Goal: Task Accomplishment & Management: Manage account settings

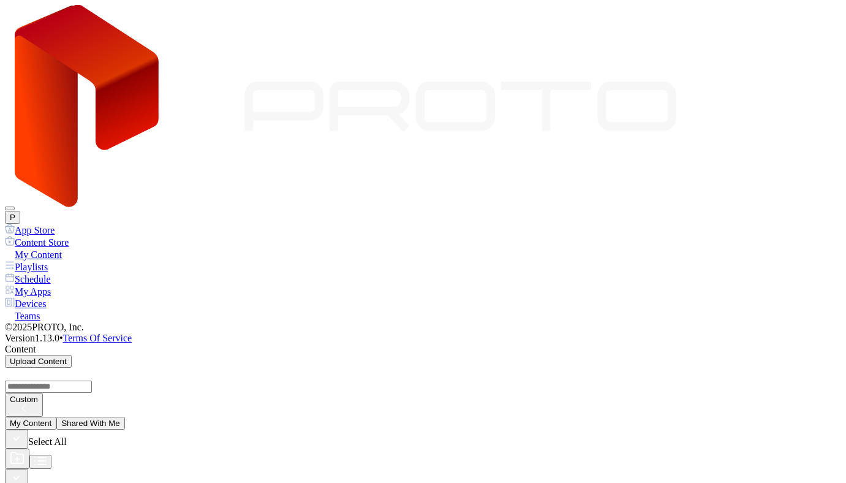
scroll to position [479, 0]
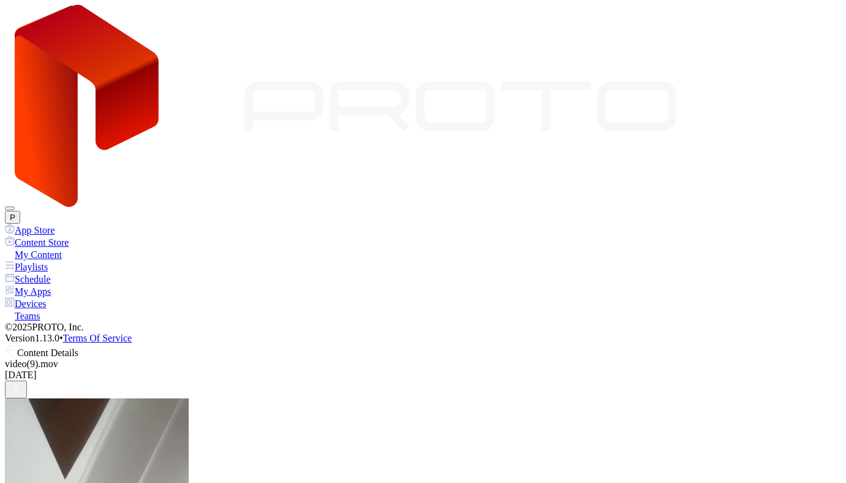
click at [17, 344] on icon at bounding box center [11, 350] width 12 height 12
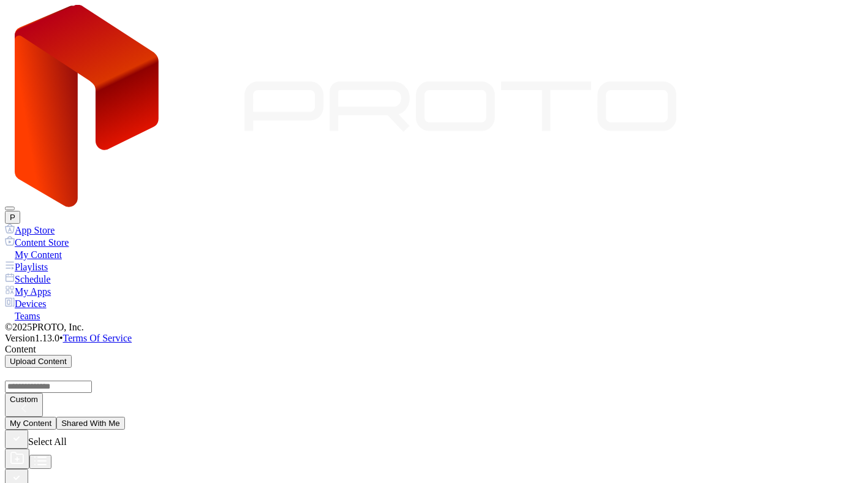
scroll to position [691, 0]
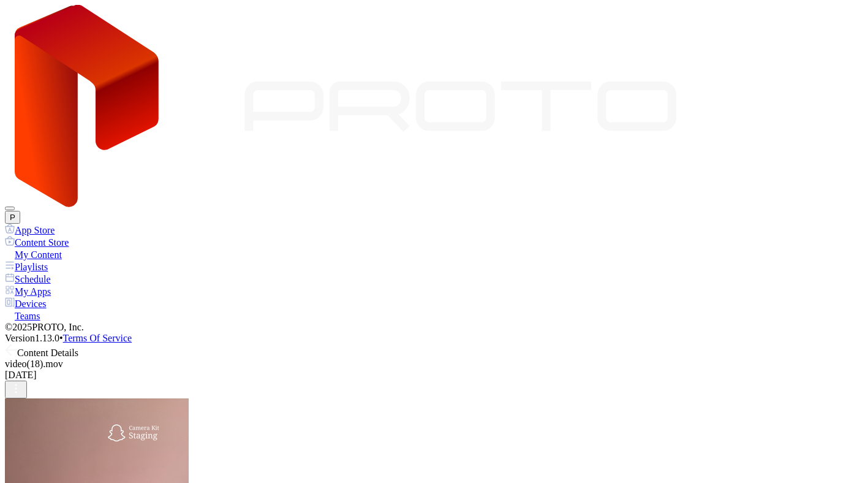
click at [17, 344] on icon at bounding box center [11, 350] width 12 height 12
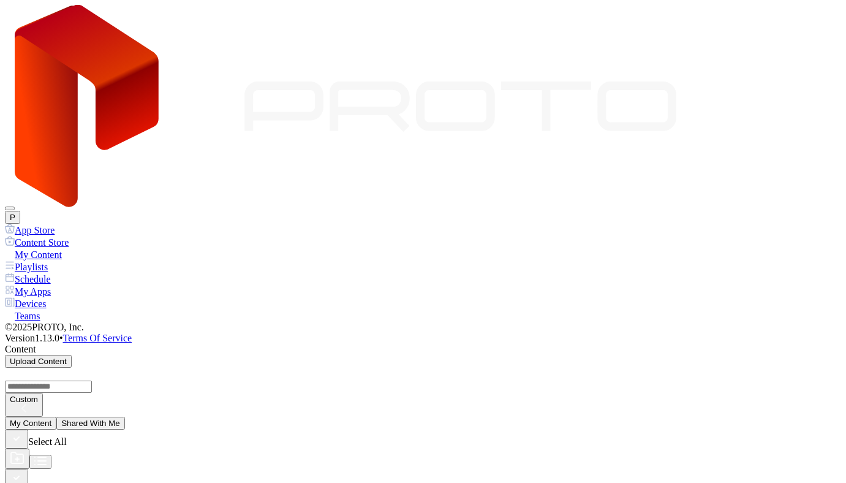
scroll to position [469, 0]
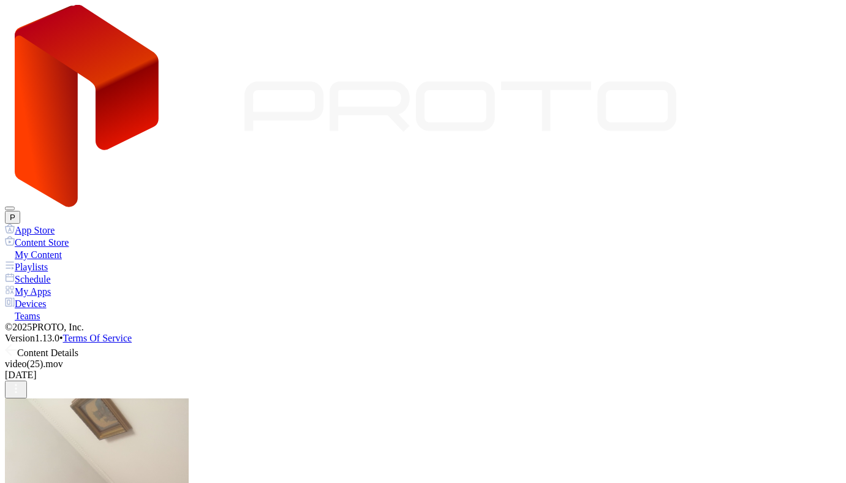
click at [17, 344] on icon at bounding box center [11, 350] width 12 height 12
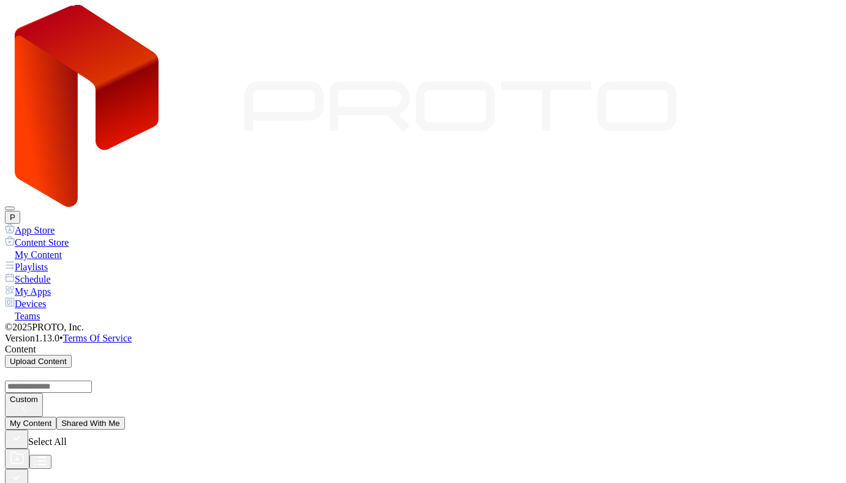
scroll to position [1260, 0]
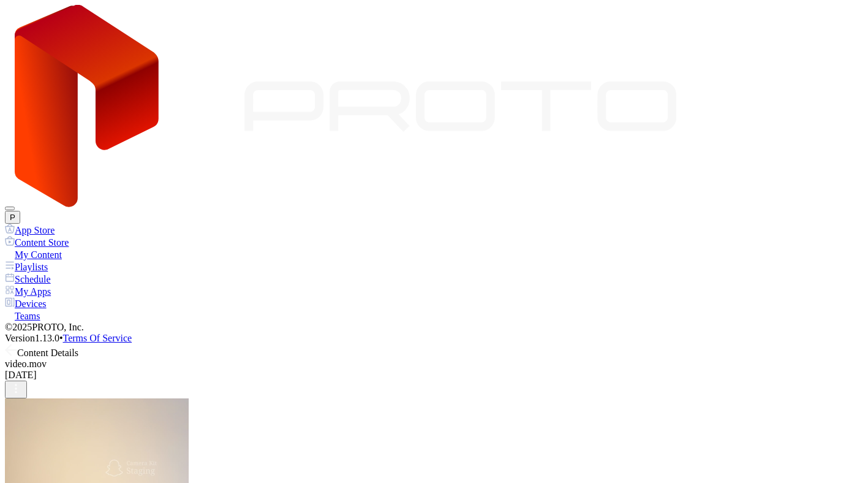
click at [17, 344] on icon at bounding box center [11, 350] width 12 height 12
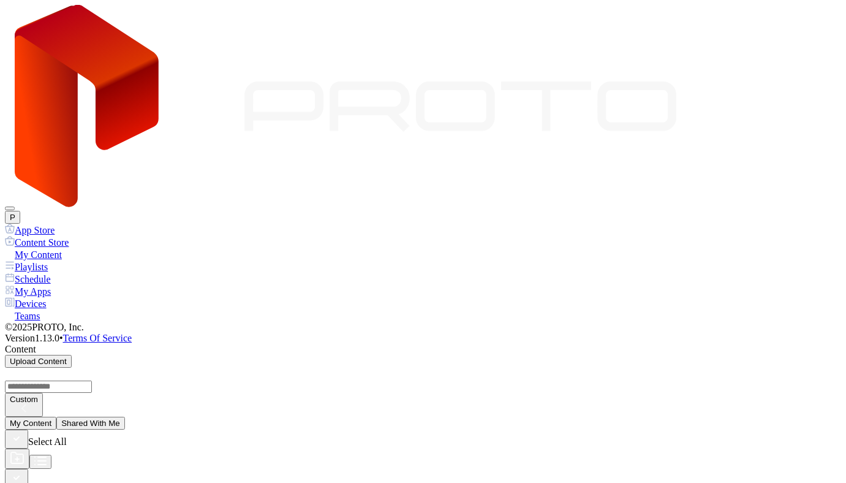
scroll to position [1260, 0]
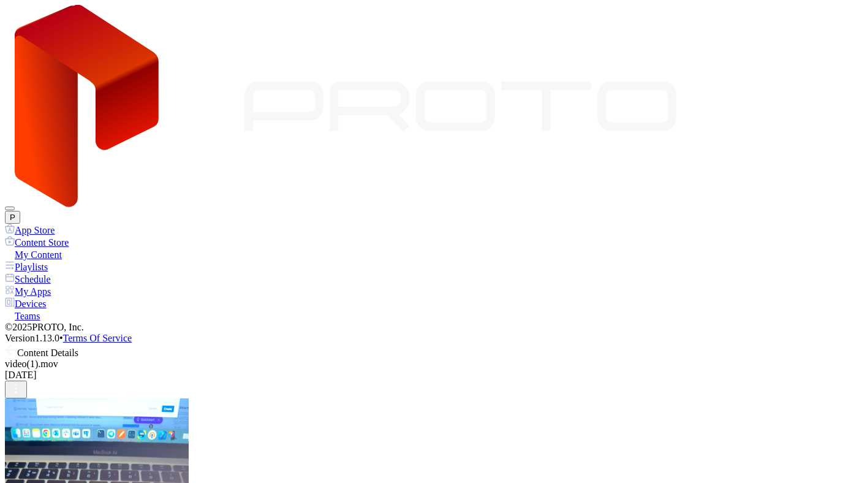
click at [17, 344] on icon at bounding box center [11, 350] width 12 height 12
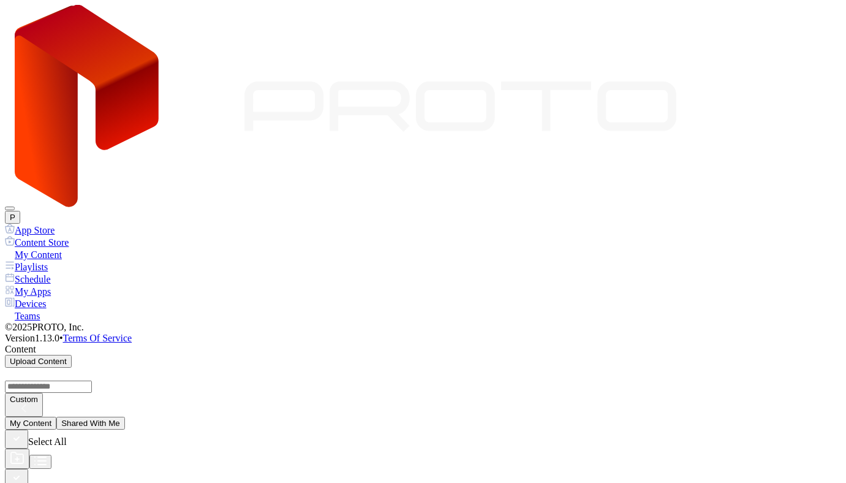
click at [58, 297] on div "Devices" at bounding box center [423, 303] width 836 height 12
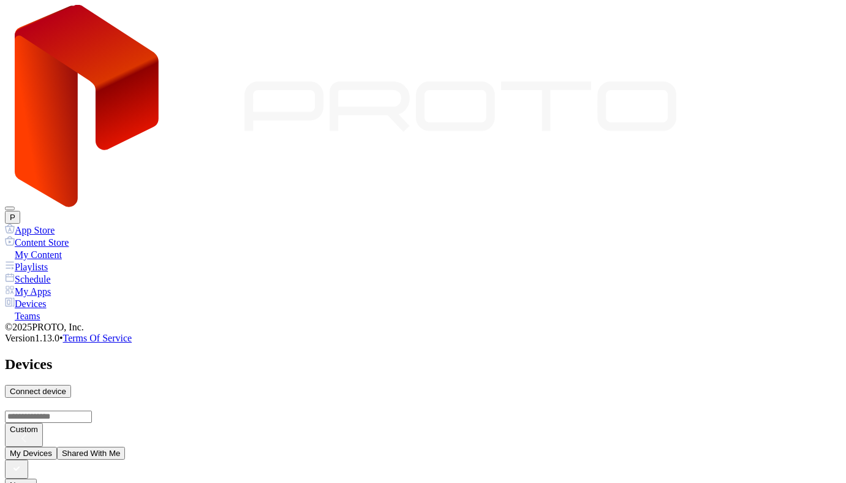
scroll to position [17, 0]
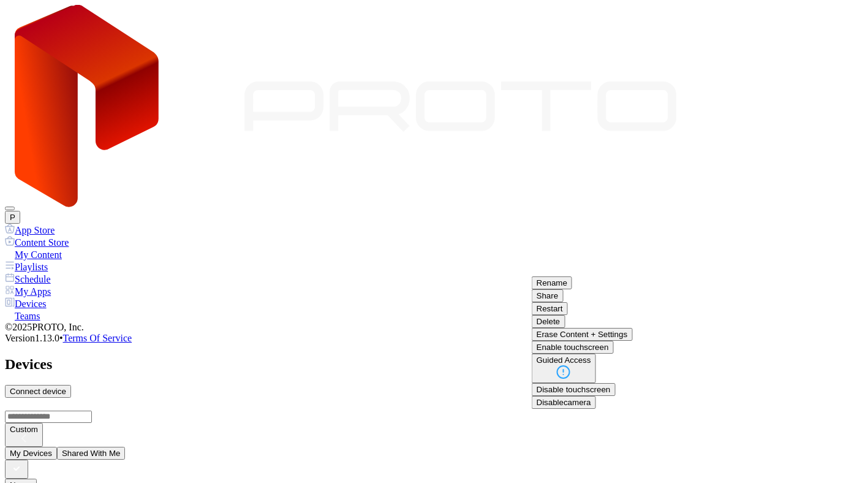
click at [566, 328] on button "Delete" at bounding box center [549, 321] width 34 height 13
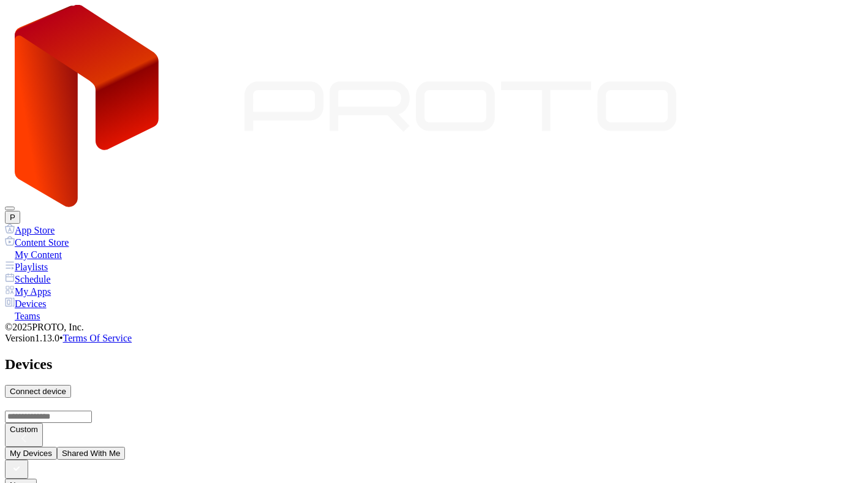
click at [823, 211] on div "P" at bounding box center [423, 217] width 836 height 13
click at [20, 211] on button "P" at bounding box center [12, 217] width 15 height 13
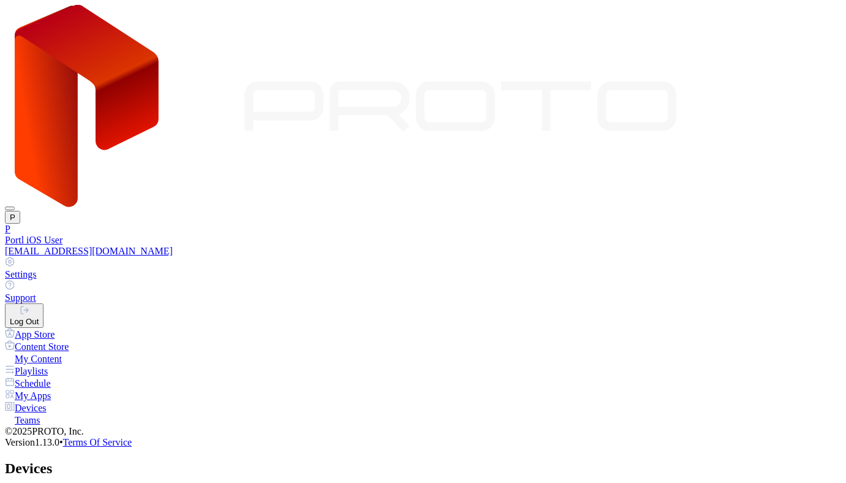
click at [44, 303] on button "Log Out" at bounding box center [24, 315] width 39 height 25
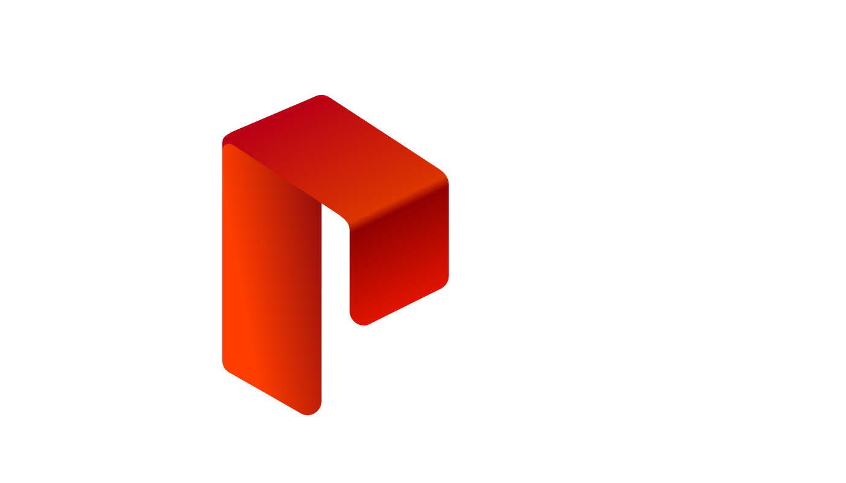
type input "**********"
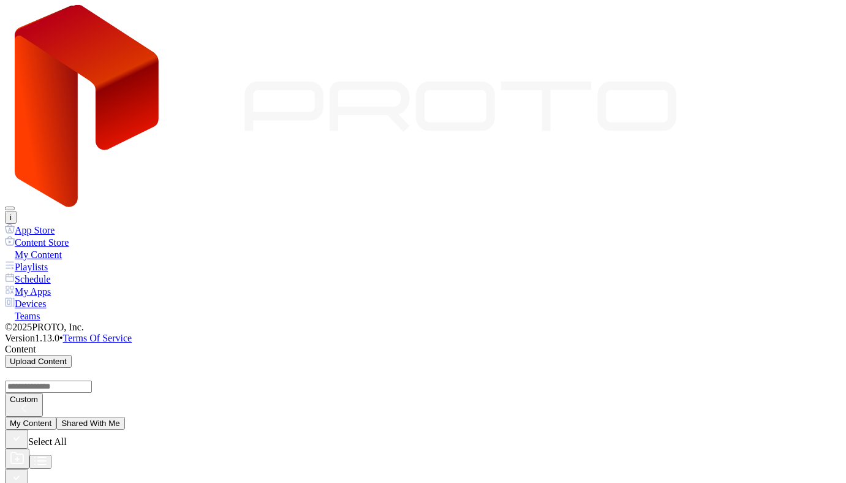
click at [44, 297] on div "Devices" at bounding box center [423, 303] width 836 height 12
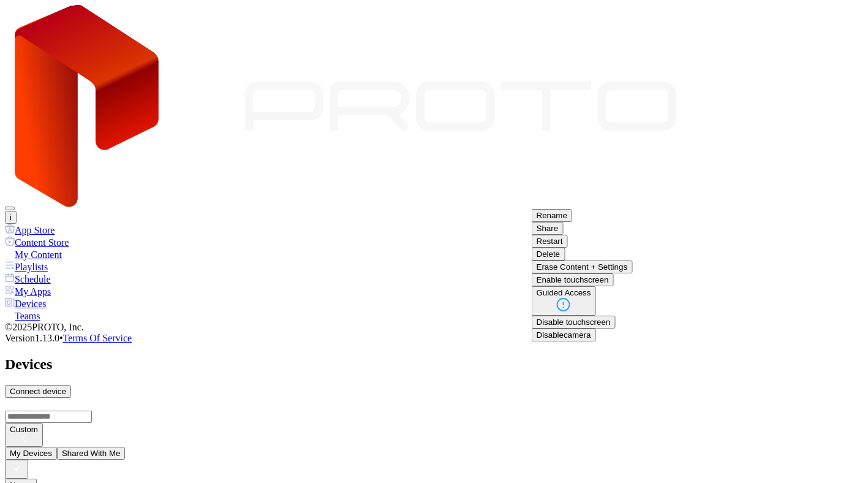
click at [566, 260] on button "Delete" at bounding box center [549, 254] width 34 height 13
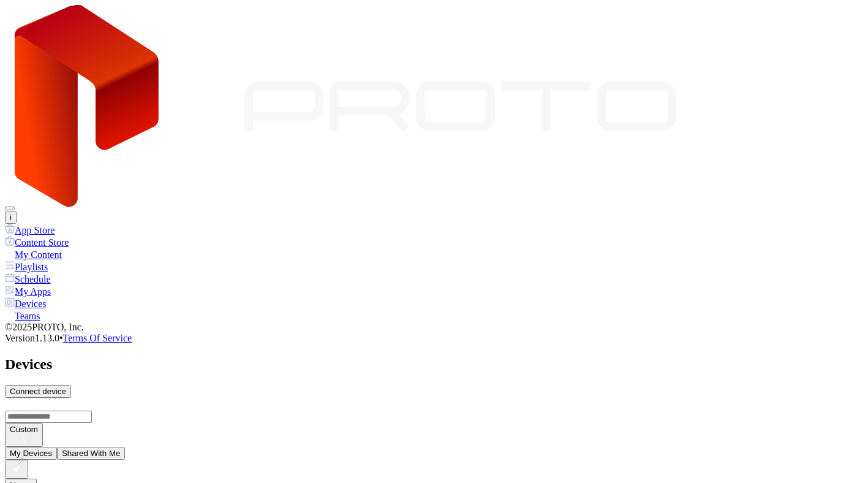
click at [17, 211] on button "i" at bounding box center [11, 217] width 12 height 13
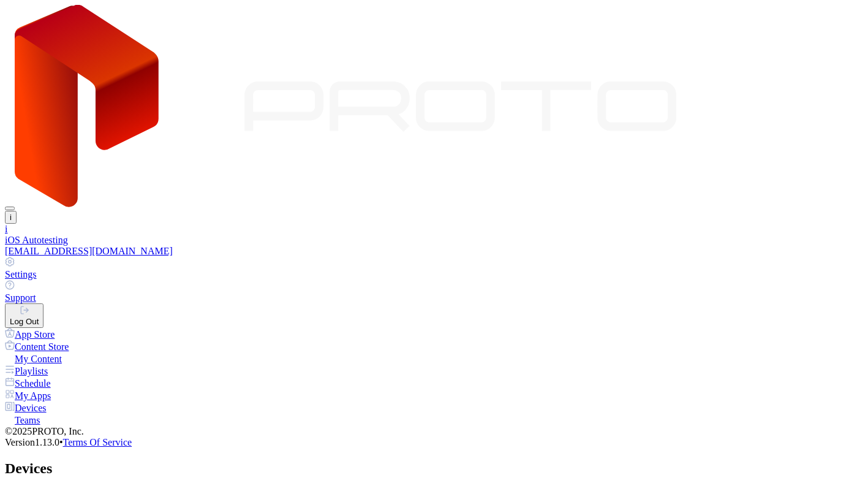
click at [44, 303] on button "Log Out" at bounding box center [24, 315] width 39 height 25
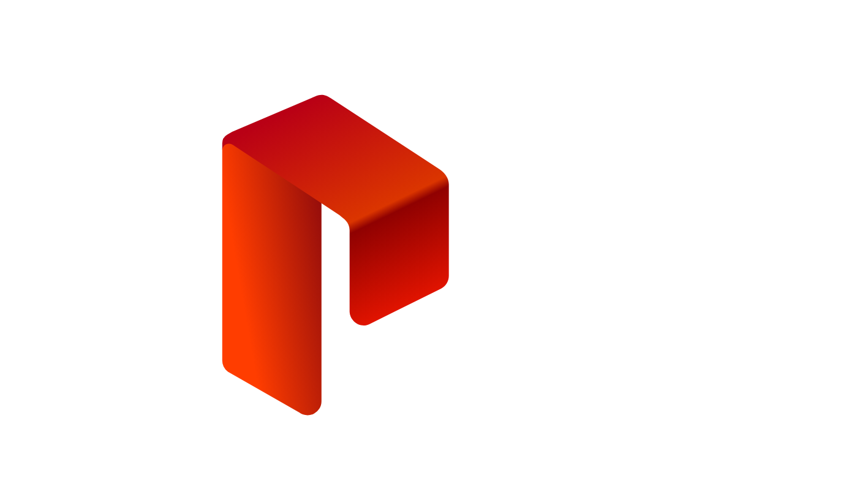
type input "**********"
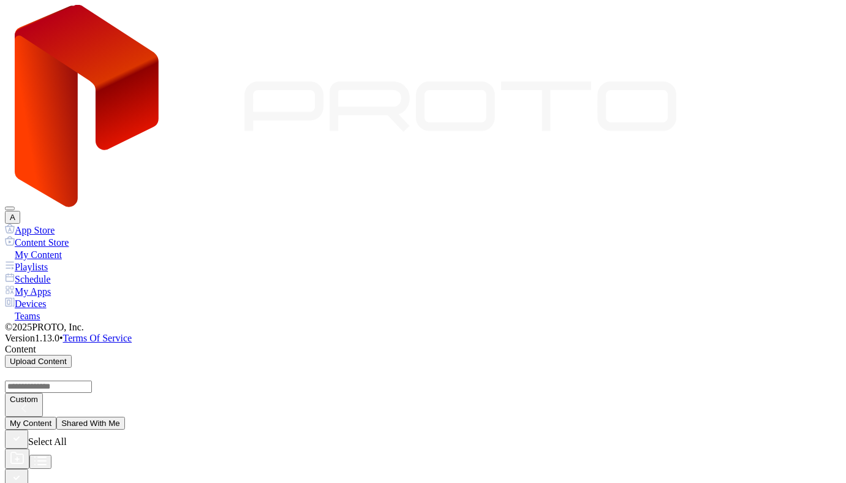
click at [23, 471] on icon "button" at bounding box center [16, 477] width 13 height 13
click at [44, 297] on div "Devices" at bounding box center [423, 303] width 836 height 12
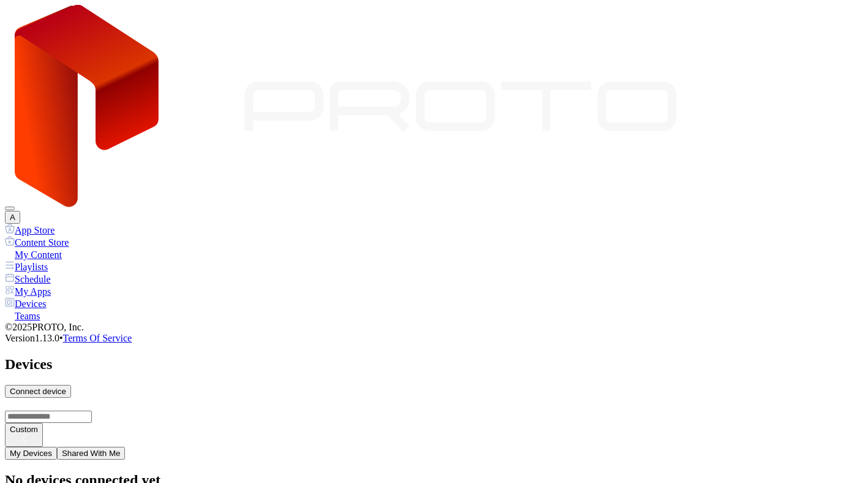
type input "*"
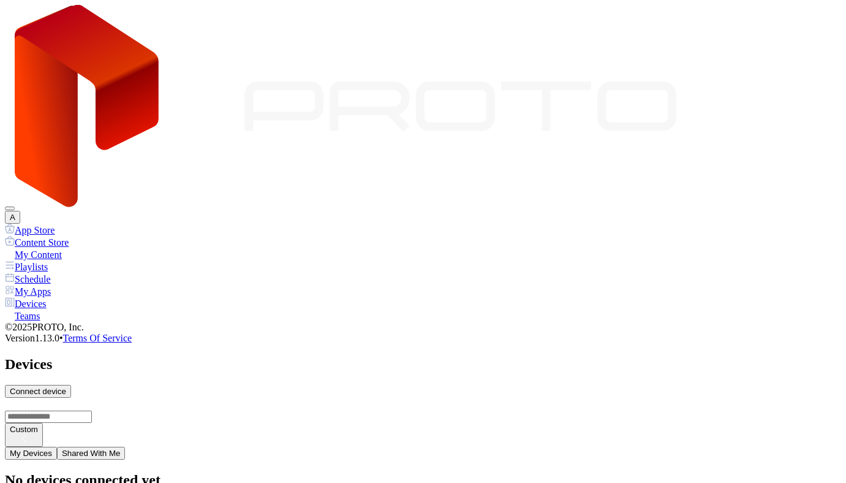
type input "*"
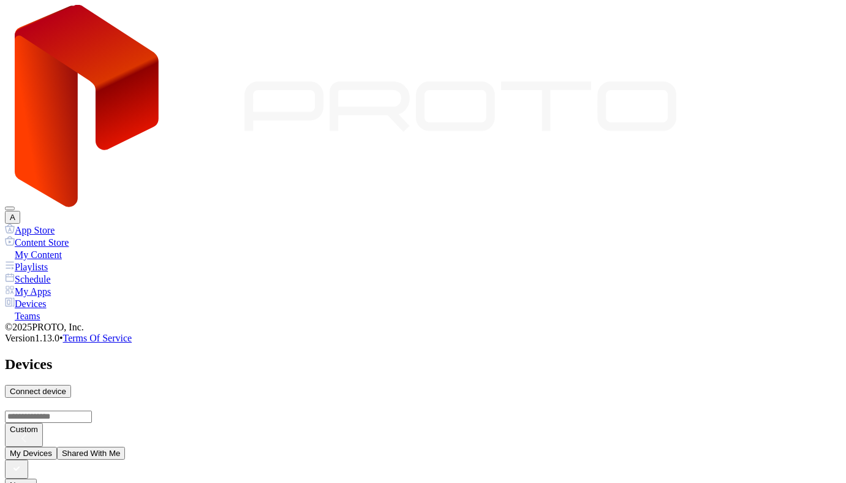
click at [66, 387] on div "Connect device" at bounding box center [38, 391] width 56 height 9
type input "*"
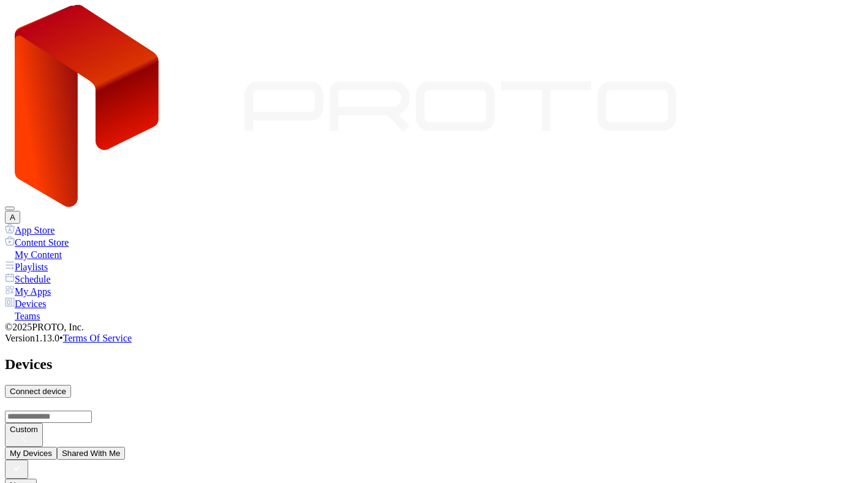
type input "*"
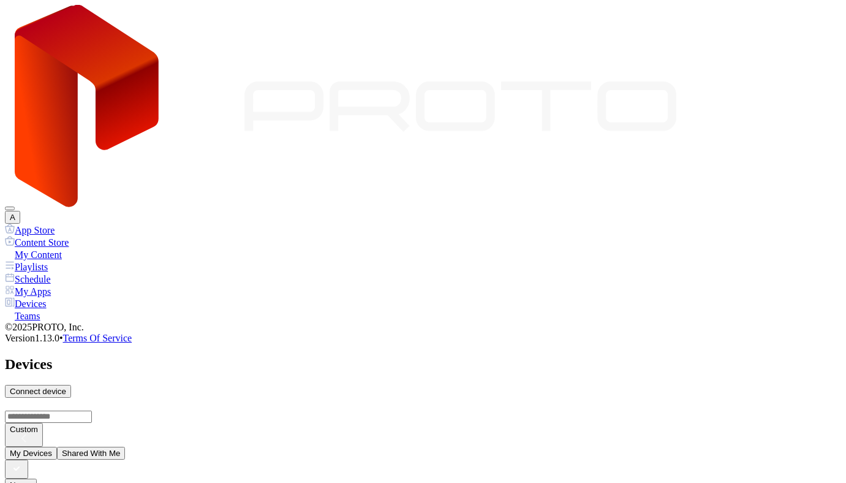
click at [69, 260] on div "Playlists" at bounding box center [423, 266] width 836 height 12
click at [61, 248] on div "My Content" at bounding box center [423, 254] width 836 height 12
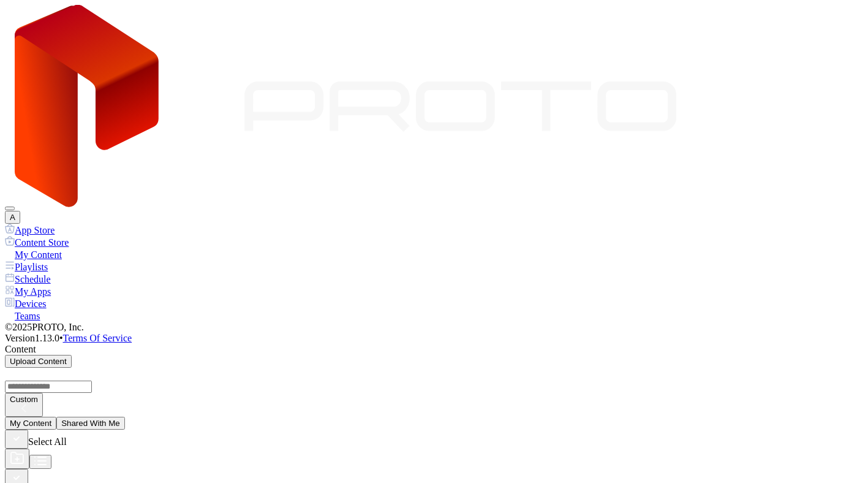
click at [23, 471] on icon "button" at bounding box center [16, 477] width 13 height 13
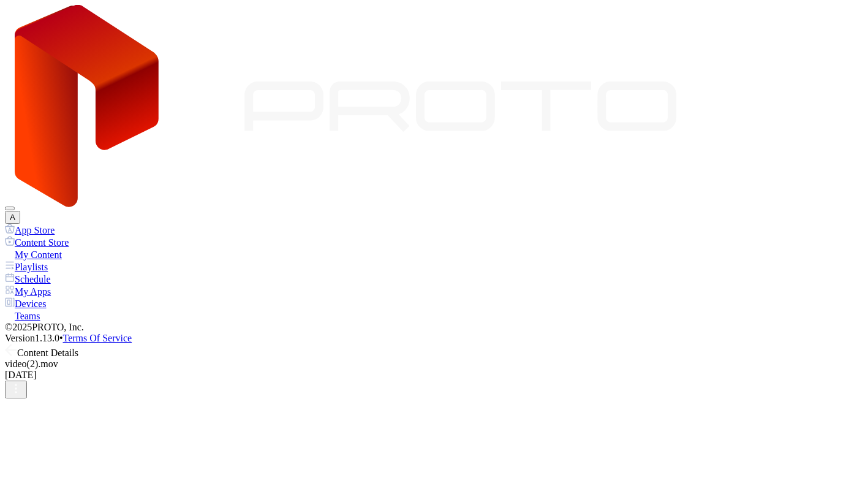
click at [17, 344] on icon at bounding box center [11, 350] width 12 height 12
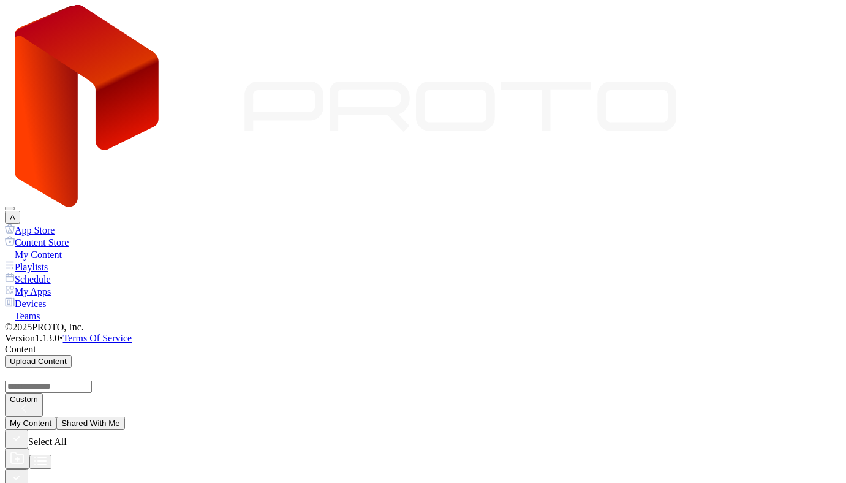
click at [23, 471] on icon "button" at bounding box center [16, 477] width 13 height 13
